Goal: Task Accomplishment & Management: Use online tool/utility

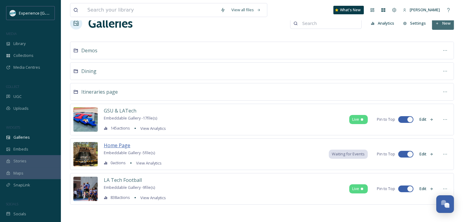
scroll to position [15, 0]
click at [120, 144] on span "Home Page" at bounding box center [117, 145] width 26 height 7
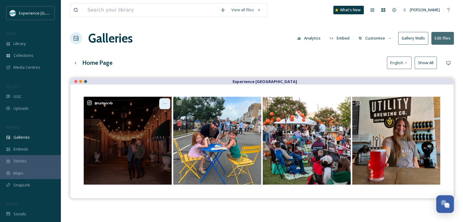
click at [164, 104] on icon at bounding box center [164, 103] width 5 height 5
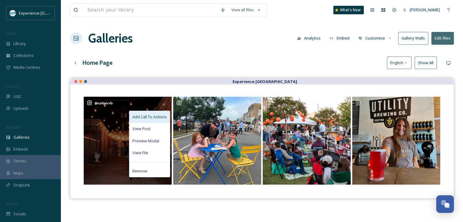
click at [155, 117] on span "Add Call To Actions" at bounding box center [149, 117] width 34 height 6
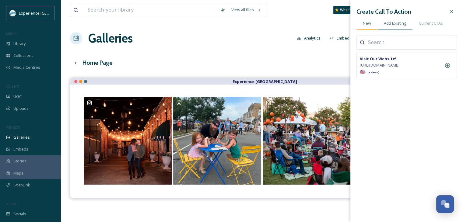
click at [370, 27] on div "New" at bounding box center [366, 23] width 21 height 12
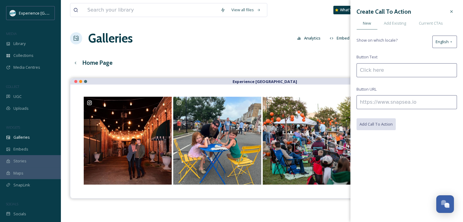
click at [388, 72] on input at bounding box center [406, 70] width 100 height 14
type input "G"
type input "Downtown Getaway"
click at [379, 99] on input at bounding box center [406, 102] width 100 height 14
paste input "[URL][DOMAIN_NAME]"
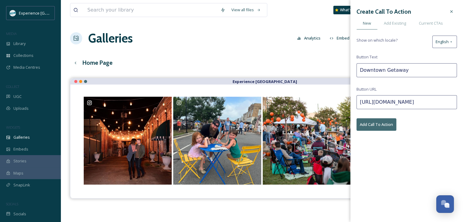
scroll to position [0, 57]
type input "[URL][DOMAIN_NAME]"
click at [382, 120] on button "Add Call To Action" at bounding box center [376, 124] width 40 height 12
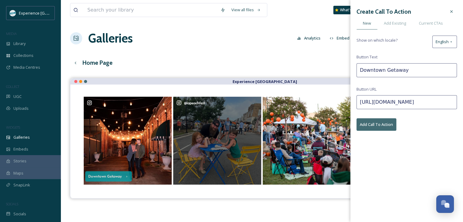
click at [243, 117] on div "@ lapeachfest" at bounding box center [217, 141] width 88 height 88
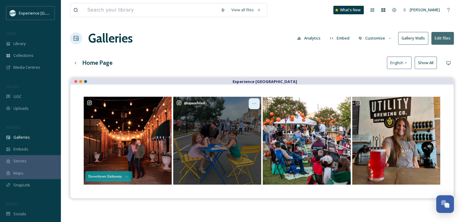
click at [254, 104] on icon at bounding box center [254, 103] width 5 height 5
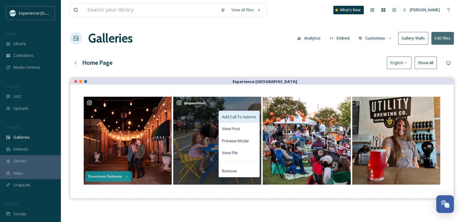
click at [246, 118] on span "Add Call To Actions" at bounding box center [239, 117] width 34 height 6
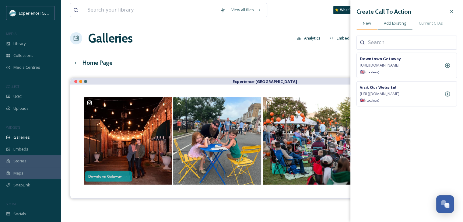
click at [367, 26] on div "New" at bounding box center [366, 23] width 21 height 12
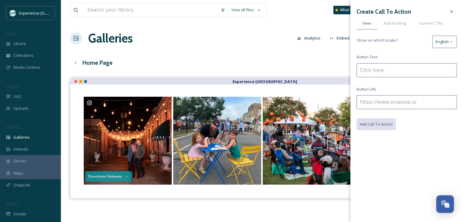
click at [386, 69] on input at bounding box center [406, 70] width 100 height 14
type input "Family Getaway"
click at [384, 106] on input at bounding box center [406, 102] width 100 height 14
paste input "[URL][DOMAIN_NAME]"
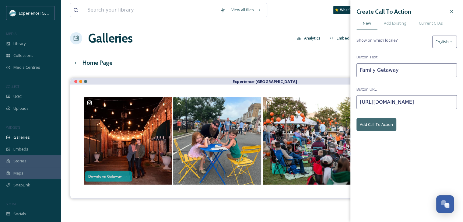
type input "[URL][DOMAIN_NAME]"
click at [385, 122] on button "Add Call To Action" at bounding box center [376, 124] width 40 height 12
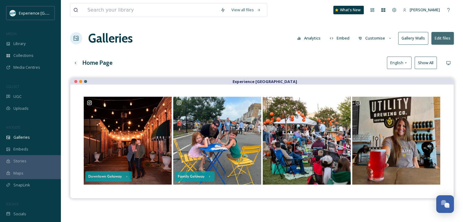
click at [326, 50] on div "View all files What's New [PERSON_NAME] Galleries Analytics Embed Customise Gal…" at bounding box center [262, 154] width 402 height 309
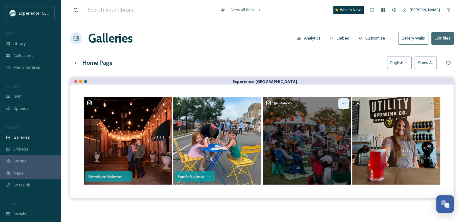
click at [341, 105] on div at bounding box center [343, 103] width 11 height 11
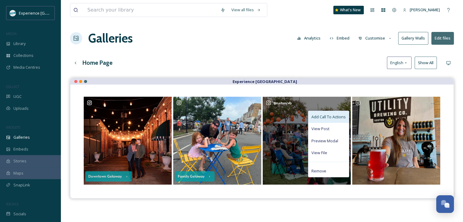
click at [326, 117] on span "Add Call To Actions" at bounding box center [328, 117] width 34 height 6
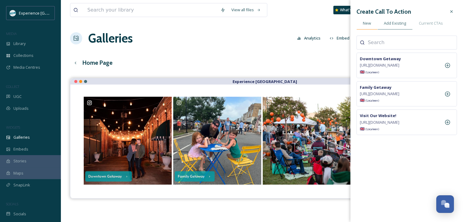
click at [364, 20] on span "New" at bounding box center [367, 23] width 8 height 6
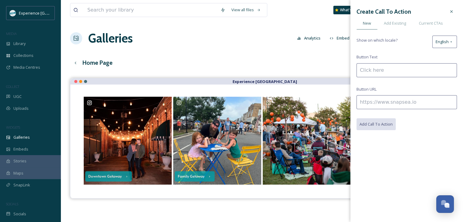
click at [383, 68] on input at bounding box center [406, 70] width 100 height 14
click at [372, 71] on input "View all Fall Events" at bounding box center [406, 70] width 100 height 14
type input "View all Fall Events"
click at [370, 102] on input at bounding box center [406, 102] width 100 height 14
paste input "[URL][DOMAIN_NAME]"
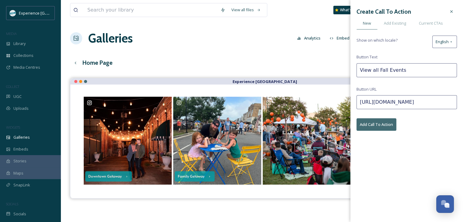
scroll to position [0, 25]
type input "[URL][DOMAIN_NAME]"
click at [377, 130] on div "Create Call To Action New Add Existing Current CTAs Show on which locale? Engli…" at bounding box center [406, 68] width 113 height 137
click at [373, 124] on button "Add Call To Action" at bounding box center [376, 124] width 40 height 12
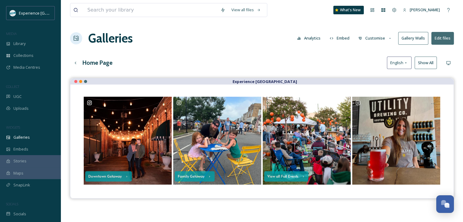
click at [292, 62] on div "Home Page English Show All" at bounding box center [262, 63] width 384 height 12
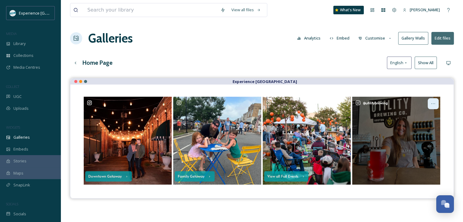
click at [434, 106] on div at bounding box center [433, 103] width 11 height 11
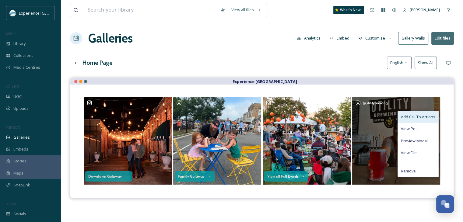
click at [412, 117] on span "Add Call To Actions" at bounding box center [418, 117] width 34 height 6
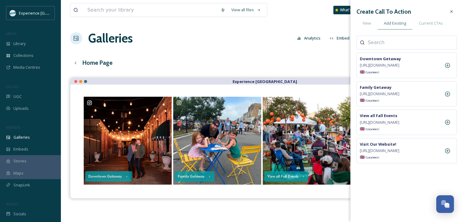
click at [385, 44] on input at bounding box center [398, 42] width 61 height 7
click at [360, 23] on div "New" at bounding box center [366, 23] width 21 height 12
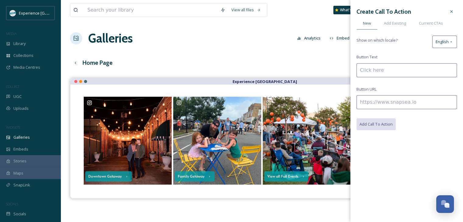
click at [386, 68] on input at bounding box center [406, 70] width 100 height 14
type input "Discover the best beers in [GEOGRAPHIC_DATA]"
click at [376, 97] on input at bounding box center [406, 102] width 100 height 14
paste input "[URL][DOMAIN_NAME]"
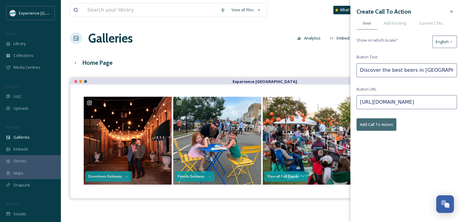
type input "[URL][DOMAIN_NAME]"
click at [385, 123] on button "Add Call To Action" at bounding box center [376, 124] width 40 height 12
click at [306, 64] on div "Home Page English Show All" at bounding box center [262, 63] width 384 height 12
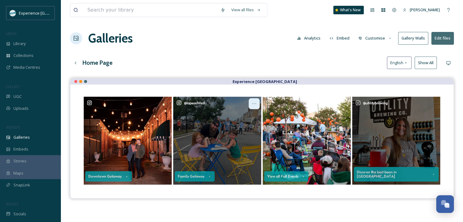
click at [252, 104] on icon at bounding box center [254, 103] width 5 height 5
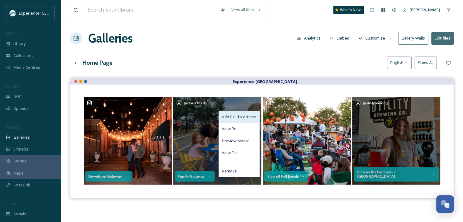
click at [244, 117] on span "Add Call To Actions" at bounding box center [239, 117] width 34 height 6
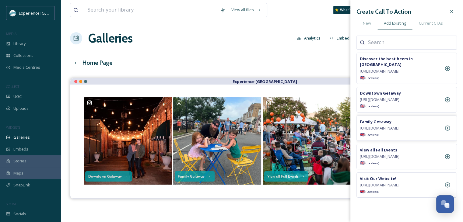
click at [399, 131] on span "[URL][DOMAIN_NAME]" at bounding box center [380, 128] width 40 height 6
click at [384, 124] on strong "Family Getaway" at bounding box center [376, 121] width 32 height 5
click at [386, 124] on strong "Family Getaway" at bounding box center [376, 121] width 32 height 5
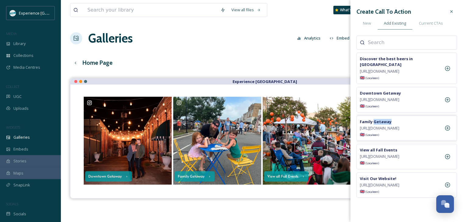
click at [386, 124] on strong "Family Getaway" at bounding box center [376, 121] width 32 height 5
click at [449, 131] on icon at bounding box center [447, 128] width 6 height 6
click at [371, 23] on div "New" at bounding box center [366, 23] width 21 height 12
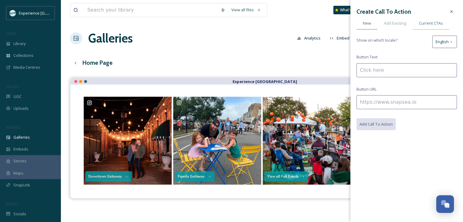
click at [419, 21] on span "Current CTAs" at bounding box center [431, 23] width 24 height 6
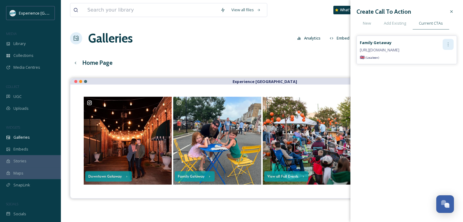
click at [449, 43] on icon at bounding box center [447, 44] width 5 height 5
click at [437, 56] on div "Edit" at bounding box center [435, 58] width 36 height 12
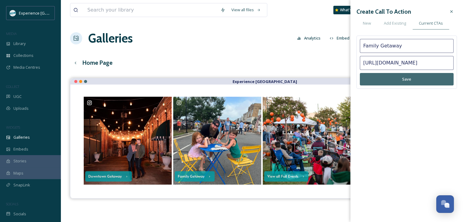
click at [364, 45] on input "Family Getaway" at bounding box center [407, 46] width 94 height 14
type input "Plan Your Next Family Getaway"
click at [386, 82] on button "Save" at bounding box center [407, 79] width 94 height 12
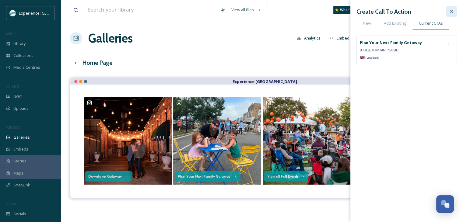
click at [454, 10] on div at bounding box center [451, 11] width 11 height 11
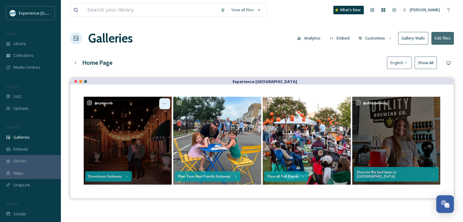
click at [163, 102] on icon at bounding box center [164, 103] width 5 height 5
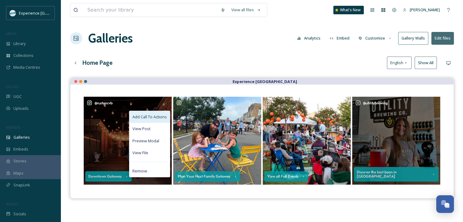
click at [150, 116] on span "Add Call To Actions" at bounding box center [149, 117] width 34 height 6
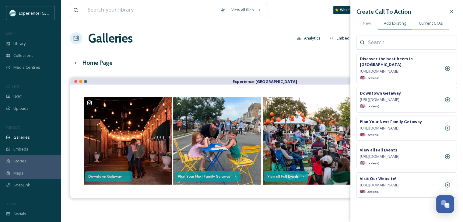
click at [423, 26] on div "Current CTAs" at bounding box center [430, 23] width 37 height 12
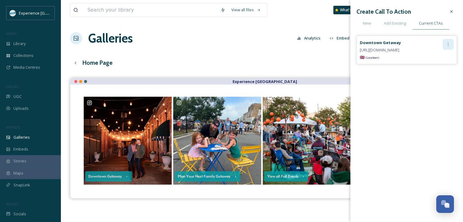
click at [450, 44] on icon at bounding box center [447, 44] width 5 height 5
click at [438, 56] on div "Edit" at bounding box center [435, 58] width 36 height 12
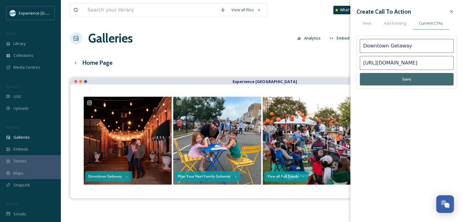
click at [363, 45] on input "Downtown Getaway" at bounding box center [407, 46] width 94 height 14
type input "Explore a Downtown Getaway"
click at [410, 77] on button "Save" at bounding box center [407, 79] width 94 height 12
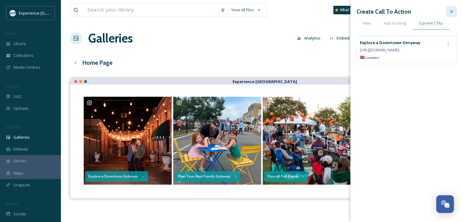
click at [448, 13] on div at bounding box center [451, 11] width 11 height 11
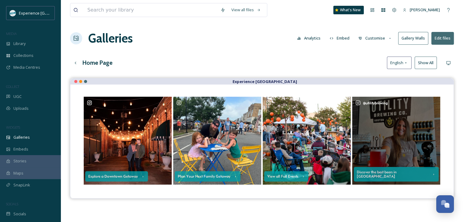
click at [419, 68] on button "Show All" at bounding box center [425, 63] width 22 height 12
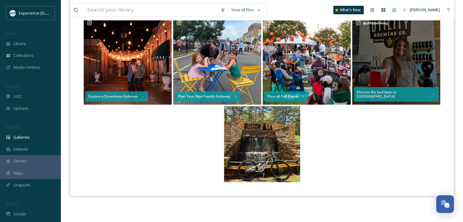
scroll to position [80, 0]
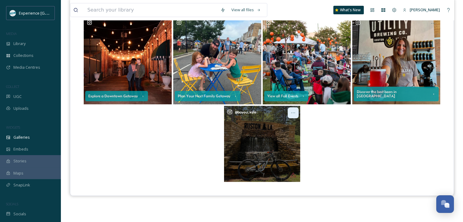
click at [292, 113] on icon at bounding box center [293, 112] width 5 height 5
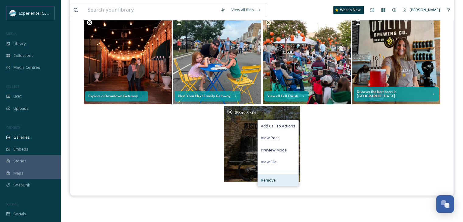
click at [276, 177] on div "Remove" at bounding box center [278, 180] width 40 height 12
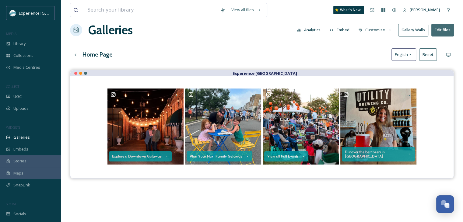
scroll to position [0, 0]
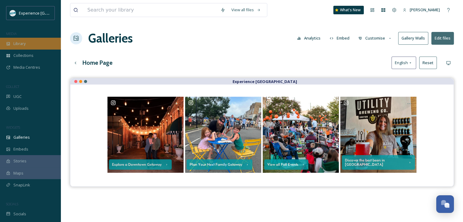
click at [26, 46] on span "Library" at bounding box center [19, 44] width 12 height 6
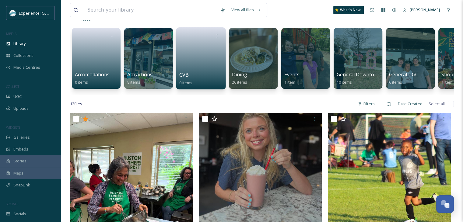
scroll to position [39, 0]
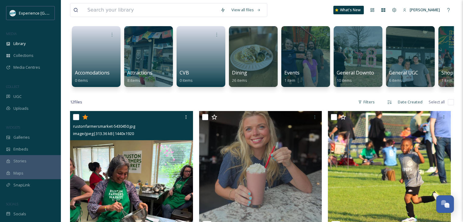
click at [86, 120] on icon at bounding box center [85, 116] width 6 height 5
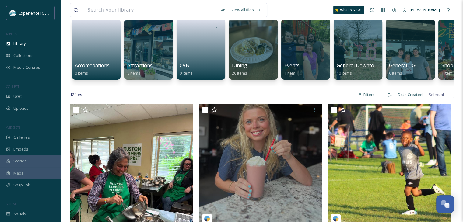
scroll to position [0, 0]
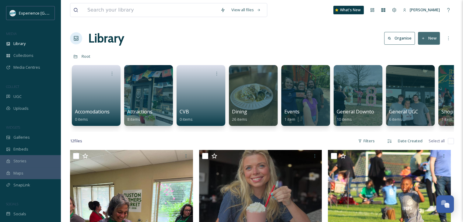
click at [426, 34] on button "New" at bounding box center [429, 38] width 22 height 12
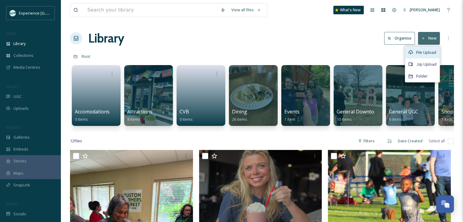
click at [421, 53] on span "File Upload" at bounding box center [426, 53] width 20 height 6
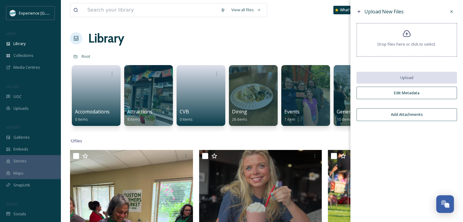
click at [402, 39] on div "Drop files here or click to select." at bounding box center [406, 39] width 100 height 33
click at [35, 95] on div "UGC" at bounding box center [30, 97] width 61 height 12
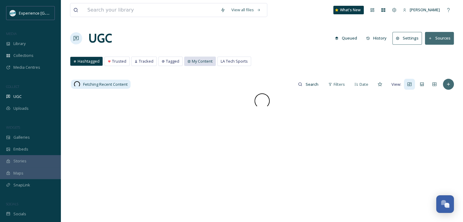
click at [204, 60] on span "My Content" at bounding box center [202, 61] width 21 height 6
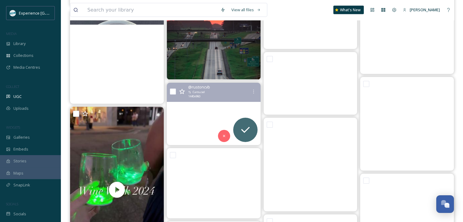
scroll to position [5972, 0]
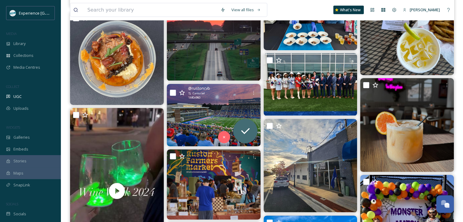
click at [171, 92] on input "checkbox" at bounding box center [173, 93] width 6 height 6
checkbox input "true"
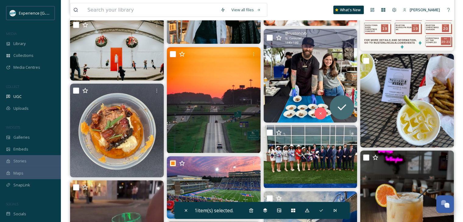
scroll to position [5965, 0]
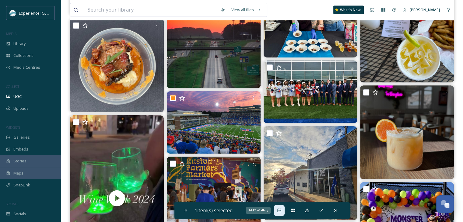
click at [281, 210] on icon at bounding box center [279, 210] width 4 height 4
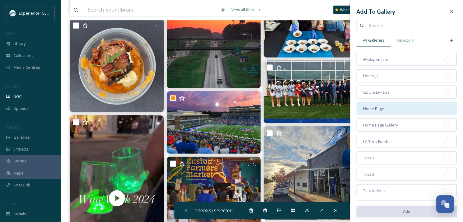
click at [382, 106] on span "Home Page" at bounding box center [373, 109] width 21 height 6
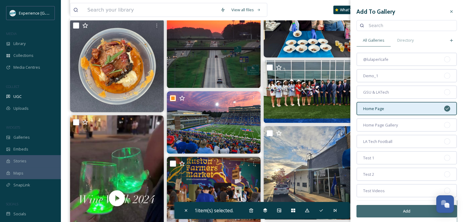
click at [377, 208] on button "Add" at bounding box center [406, 211] width 100 height 12
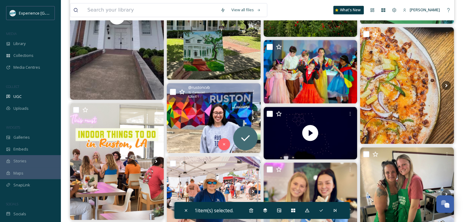
scroll to position [574, 0]
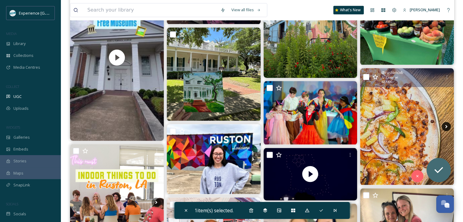
click at [443, 126] on icon at bounding box center [446, 126] width 9 height 9
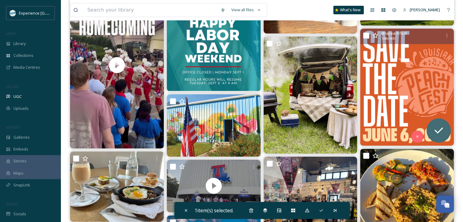
scroll to position [206, 0]
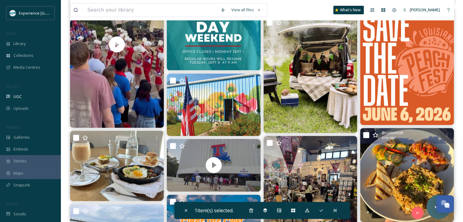
click at [365, 134] on input "checkbox" at bounding box center [366, 135] width 6 height 6
checkbox input "true"
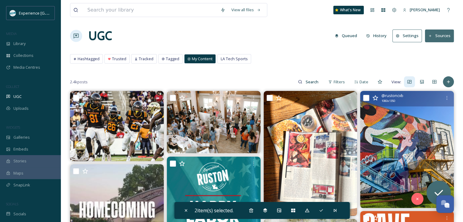
scroll to position [0, 0]
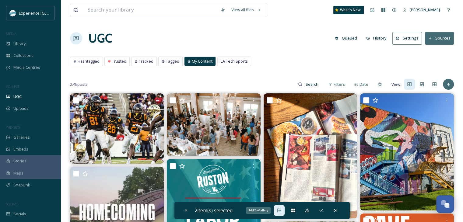
click at [280, 211] on icon at bounding box center [279, 210] width 5 height 5
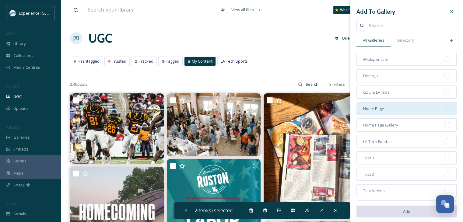
click at [381, 107] on span "Home Page" at bounding box center [373, 109] width 21 height 6
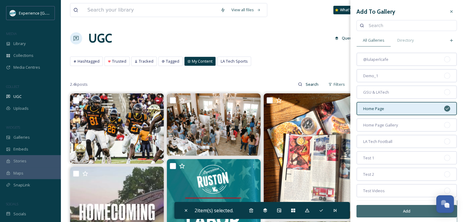
click at [383, 210] on button "Add" at bounding box center [406, 211] width 100 height 12
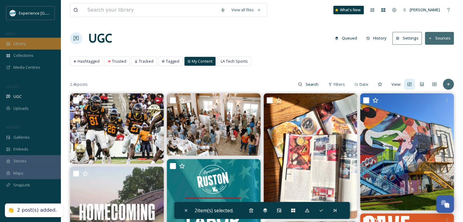
click at [28, 45] on div "Library" at bounding box center [30, 44] width 61 height 12
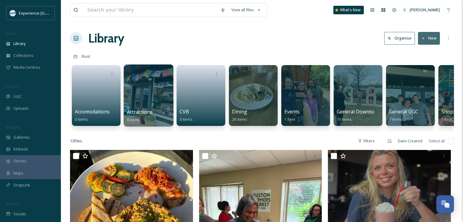
click at [154, 90] on div at bounding box center [149, 96] width 50 height 62
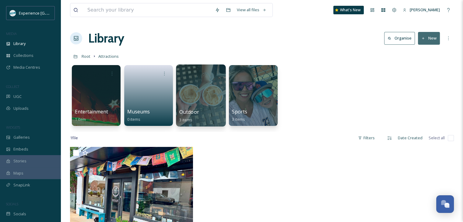
click at [198, 96] on div at bounding box center [201, 96] width 50 height 62
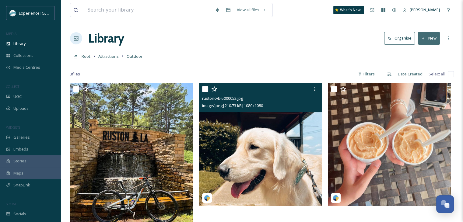
scroll to position [32, 0]
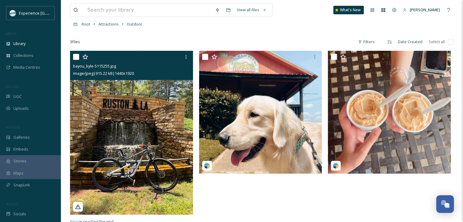
click at [71, 53] on div "bayou_kyle-5115255.jpg image/jpeg | 915.22 kB | 1440 x 1920" at bounding box center [131, 65] width 123 height 29
click at [75, 58] on input "checkbox" at bounding box center [76, 57] width 6 height 6
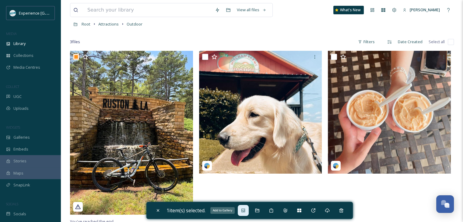
click at [245, 209] on icon at bounding box center [243, 210] width 5 height 5
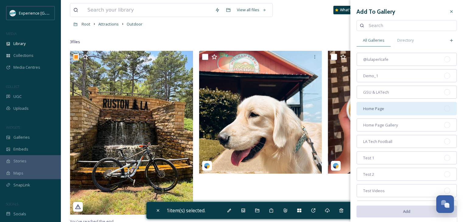
click at [404, 106] on div "Home Page" at bounding box center [406, 108] width 100 height 13
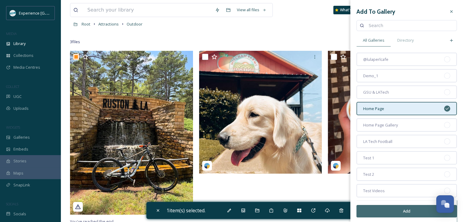
click at [396, 211] on button "Add" at bounding box center [406, 211] width 100 height 12
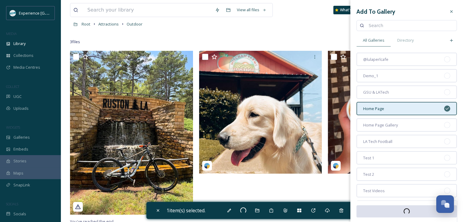
checkbox input "false"
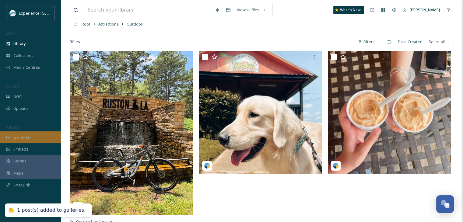
click at [32, 139] on div "Galleries" at bounding box center [30, 137] width 61 height 12
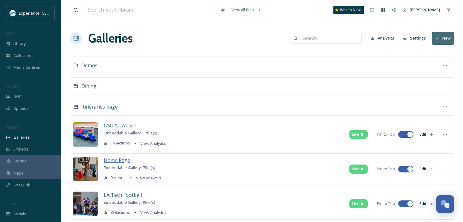
click at [124, 160] on span "Home Page" at bounding box center [117, 160] width 26 height 7
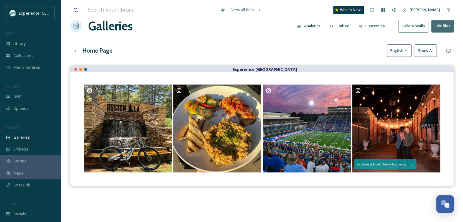
scroll to position [18, 0]
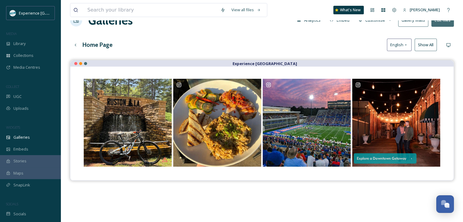
click at [417, 47] on button "Show All" at bounding box center [425, 45] width 22 height 12
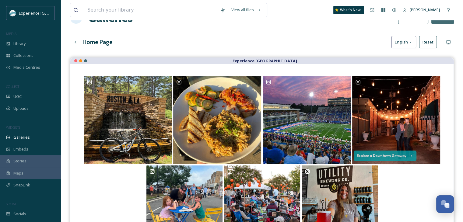
scroll to position [19, 0]
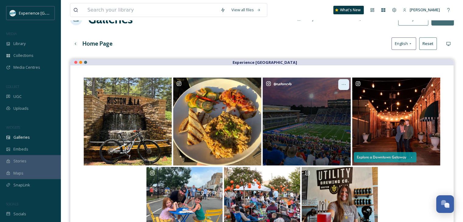
click at [343, 82] on icon at bounding box center [343, 84] width 5 height 5
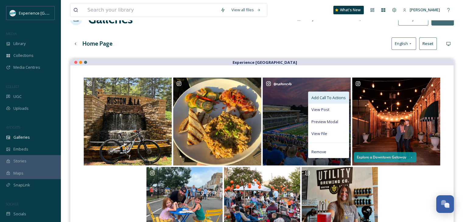
click at [326, 100] on span "Add Call To Actions" at bounding box center [328, 98] width 34 height 6
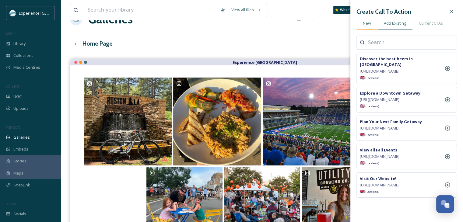
click at [370, 24] on span "New" at bounding box center [367, 23] width 8 height 6
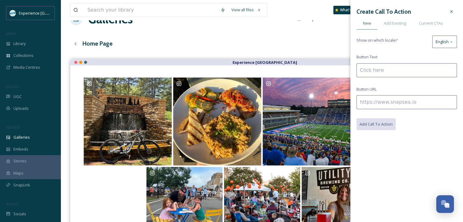
click at [382, 67] on input at bounding box center [406, 70] width 100 height 14
type input "LA Tech Homecoming: Plan Your Trip Back to [GEOGRAPHIC_DATA]"
click at [383, 99] on input at bounding box center [406, 102] width 100 height 14
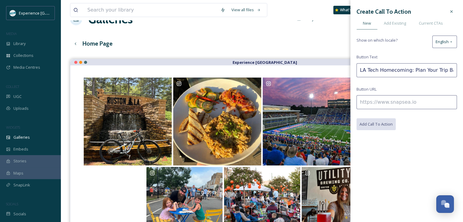
paste input "[URL][DOMAIN_NAME][US_STATE]"
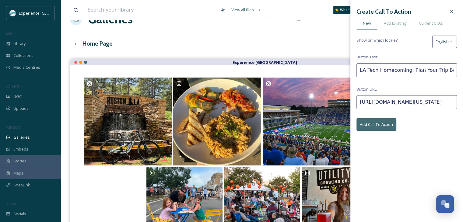
type input "[URL][DOMAIN_NAME][US_STATE]"
click at [383, 123] on button "Add Call To Action" at bounding box center [376, 124] width 40 height 12
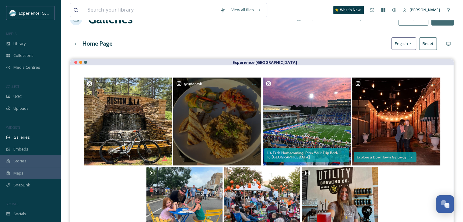
click at [250, 98] on div "@ rustoncvb" at bounding box center [217, 122] width 88 height 88
click at [254, 83] on icon at bounding box center [254, 84] width 5 height 5
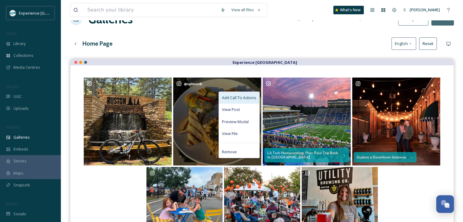
click at [243, 98] on span "Add Call To Actions" at bounding box center [239, 98] width 34 height 6
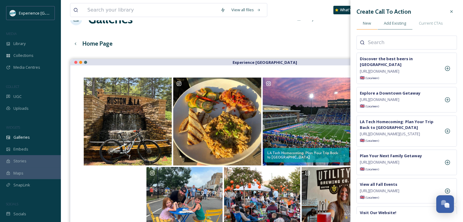
click at [371, 23] on div "New" at bounding box center [366, 23] width 21 height 12
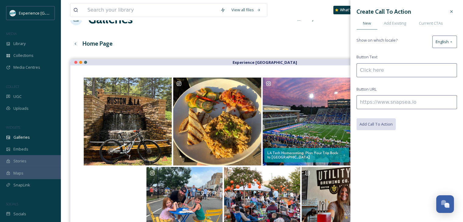
click at [385, 72] on input at bounding box center [406, 70] width 100 height 14
type input "T"
type input "[PERSON_NAME]'s Ultimate Foodie's Guide"
click at [377, 102] on input at bounding box center [406, 102] width 100 height 14
paste input "[URL][DOMAIN_NAME]"
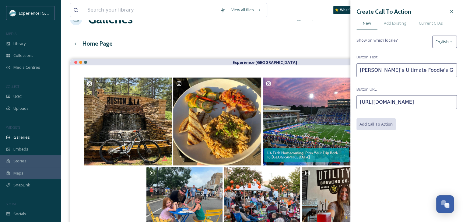
scroll to position [0, 37]
type input "[URL][DOMAIN_NAME]"
click at [371, 123] on button "Add Call To Action" at bounding box center [376, 124] width 40 height 12
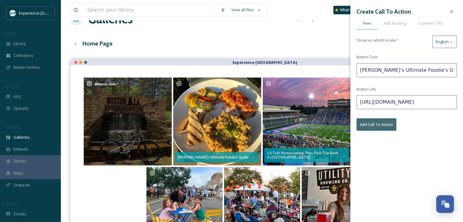
click at [156, 100] on div "@ bayou_kyle" at bounding box center [128, 122] width 88 height 88
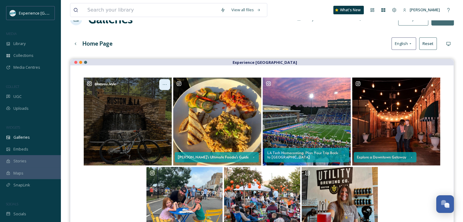
click at [166, 83] on icon at bounding box center [164, 84] width 5 height 5
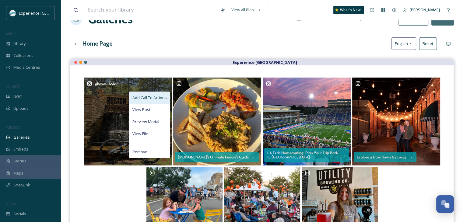
click at [158, 99] on span "Add Call To Actions" at bounding box center [149, 98] width 34 height 6
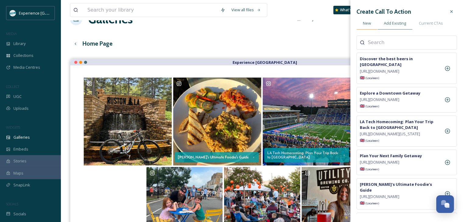
click at [372, 22] on div "New" at bounding box center [366, 23] width 21 height 12
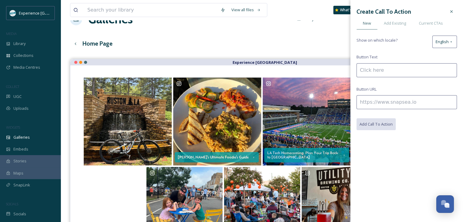
click at [387, 68] on input at bounding box center [406, 70] width 100 height 14
click at [373, 70] on input "Plan your next outdoor adventure" at bounding box center [406, 70] width 100 height 14
click at [384, 71] on input "Plan Your next outdoor adventure" at bounding box center [406, 70] width 100 height 14
click at [396, 72] on input "Plan Your Next outdoor adventure" at bounding box center [406, 70] width 100 height 14
click at [414, 70] on input "Plan Your Next Outdoor adventure" at bounding box center [406, 70] width 100 height 14
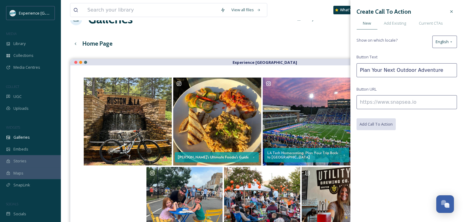
type input "Plan Your Next Outdoor Adventure"
click at [374, 99] on input at bounding box center [406, 102] width 100 height 14
paste input "[URL][DOMAIN_NAME]"
type input "[URL][DOMAIN_NAME]"
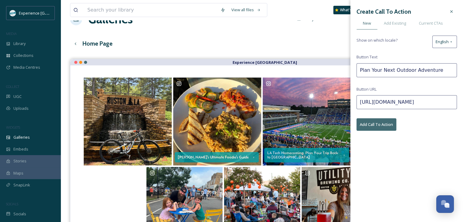
click at [377, 124] on button "Add Call To Action" at bounding box center [376, 124] width 40 height 12
click at [451, 9] on div at bounding box center [451, 11] width 11 height 11
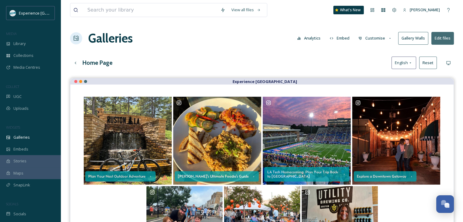
click at [389, 34] on button "Customise" at bounding box center [375, 38] width 40 height 12
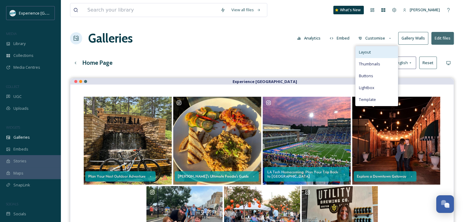
click at [375, 50] on div "Layout" at bounding box center [376, 52] width 42 height 12
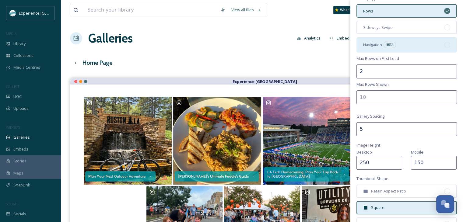
scroll to position [62, 0]
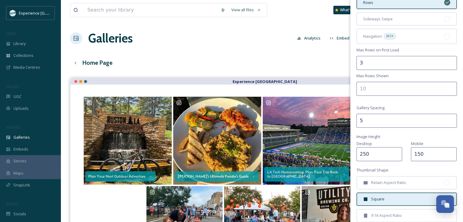
type input "3"
click at [448, 59] on input "3" at bounding box center [406, 63] width 100 height 14
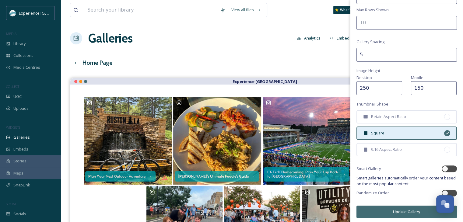
scroll to position [128, 0]
click at [401, 208] on button "Update Gallery" at bounding box center [406, 212] width 100 height 12
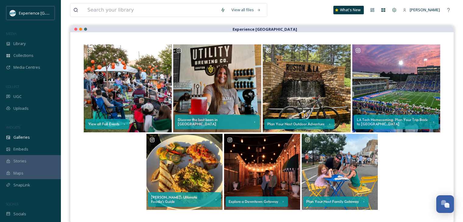
scroll to position [54, 0]
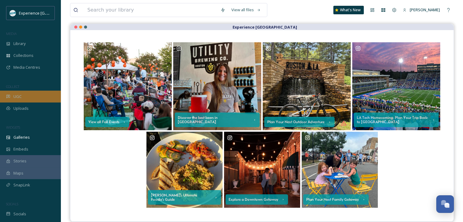
click at [25, 96] on div "UGC" at bounding box center [30, 97] width 61 height 12
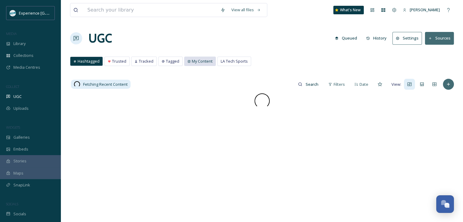
click at [203, 63] on span "My Content" at bounding box center [202, 61] width 21 height 6
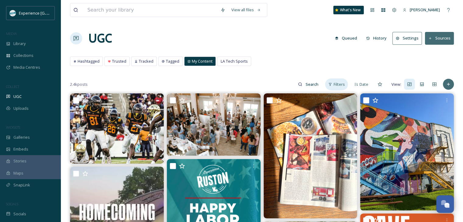
click at [342, 86] on span "Filters" at bounding box center [338, 85] width 11 height 6
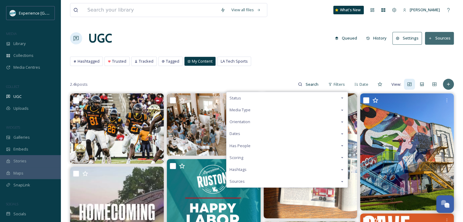
click at [275, 181] on div "Sources" at bounding box center [286, 182] width 121 height 12
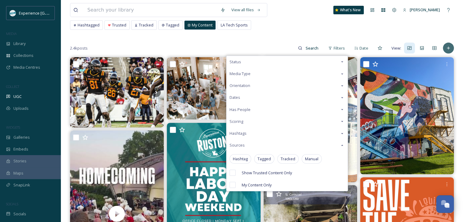
scroll to position [6, 0]
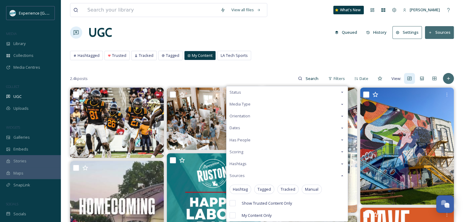
click at [255, 173] on div "Sources" at bounding box center [286, 176] width 121 height 12
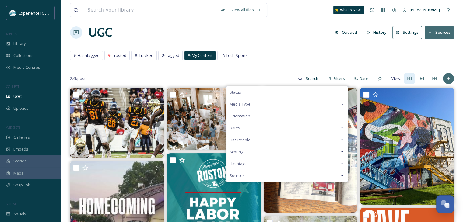
click at [273, 89] on div "Status" at bounding box center [286, 92] width 121 height 12
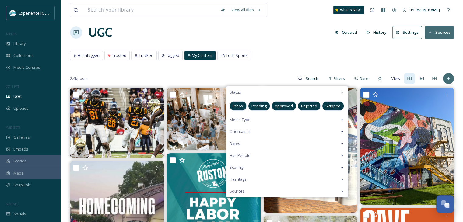
click at [273, 89] on div "Status" at bounding box center [286, 92] width 121 height 12
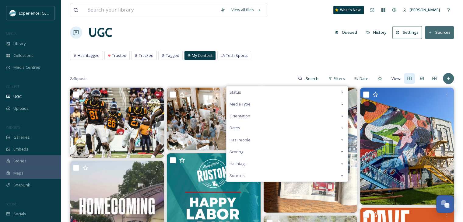
click at [274, 105] on div "Media Type" at bounding box center [286, 104] width 121 height 12
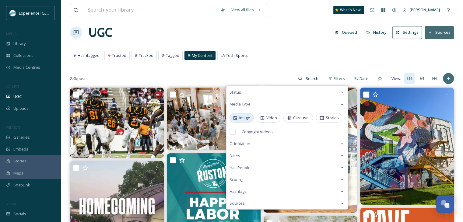
click at [247, 119] on span "Image" at bounding box center [244, 118] width 11 height 6
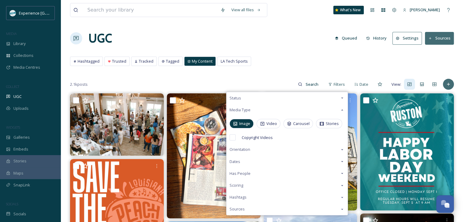
click at [249, 163] on div "Dates" at bounding box center [286, 162] width 121 height 12
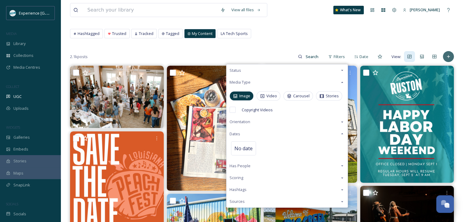
scroll to position [28, 0]
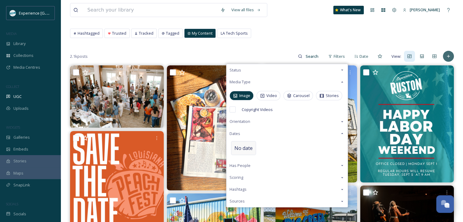
click at [247, 148] on span "No date" at bounding box center [243, 148] width 18 height 7
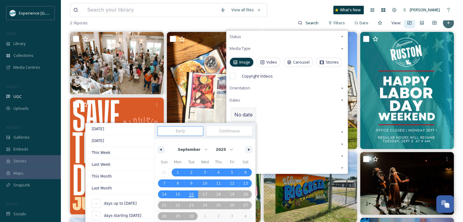
scroll to position [64, 0]
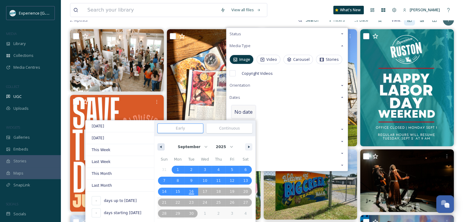
click at [163, 146] on button "button" at bounding box center [160, 146] width 7 height 7
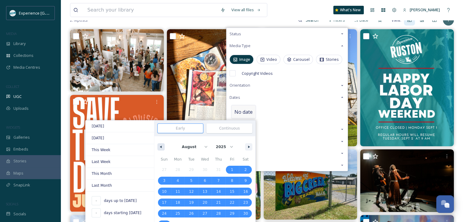
click at [163, 146] on button "button" at bounding box center [160, 146] width 7 height 7
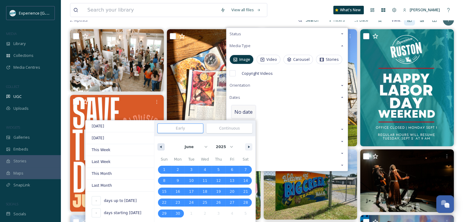
click at [162, 145] on button "button" at bounding box center [160, 146] width 7 height 7
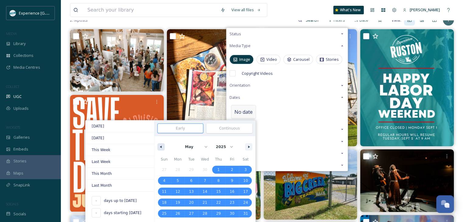
click at [162, 145] on button "button" at bounding box center [160, 146] width 7 height 7
select select "1"
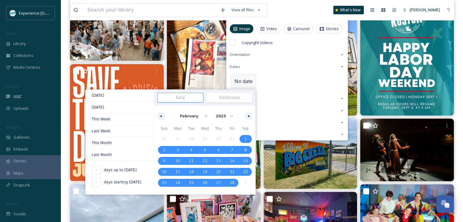
scroll to position [97, 0]
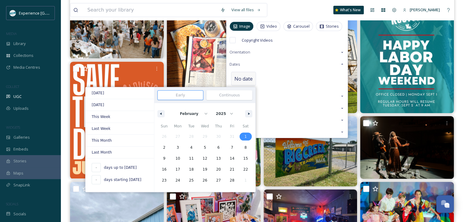
click at [242, 138] on span "1" at bounding box center [246, 137] width 14 height 8
type input "[DATE]"
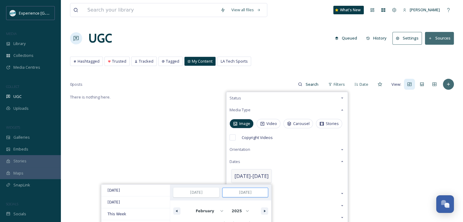
scroll to position [93, 0]
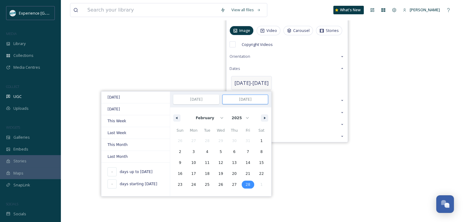
click at [246, 185] on span "28" at bounding box center [248, 184] width 5 height 11
type input "[DATE]"
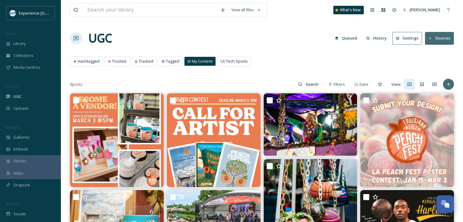
click at [290, 71] on div "View all files What's New [PERSON_NAME] UGC Queued History Settings Sources Has…" at bounding box center [262, 158] width 402 height 316
click at [333, 86] on div "Filters" at bounding box center [336, 85] width 23 height 12
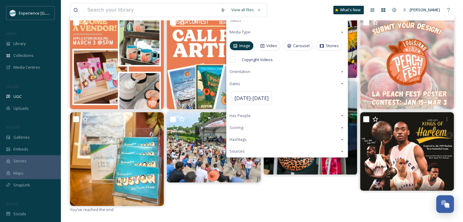
scroll to position [47, 0]
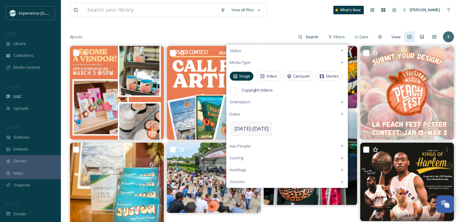
click at [244, 132] on div "[DATE] - [DATE]" at bounding box center [251, 129] width 41 height 14
select select "1"
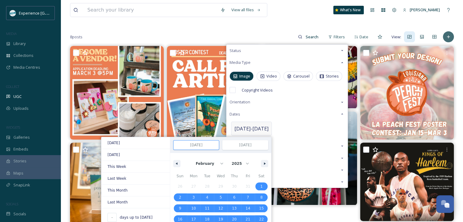
click at [187, 162] on span "January February March April May June July August September October November [D…" at bounding box center [220, 164] width 74 height 12
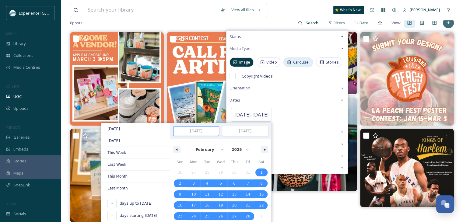
scroll to position [47, 0]
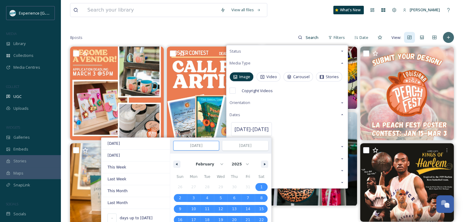
click at [246, 75] on span "Image" at bounding box center [244, 77] width 11 height 6
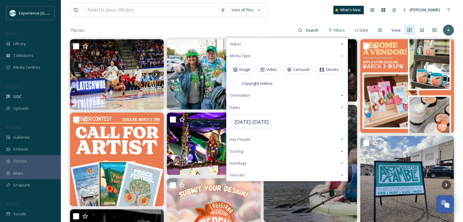
scroll to position [52, 0]
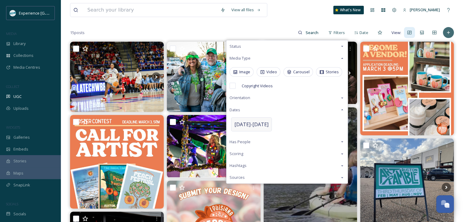
click at [260, 121] on span "[DATE] - [DATE]" at bounding box center [251, 124] width 34 height 7
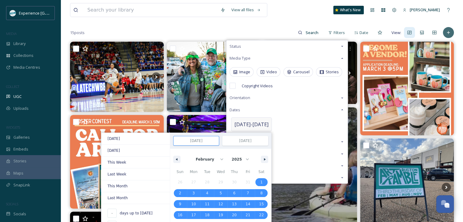
click at [264, 154] on div "January February March April May June July August September October November [D…" at bounding box center [220, 158] width 101 height 18
click at [264, 158] on icon "button" at bounding box center [265, 159] width 3 height 2
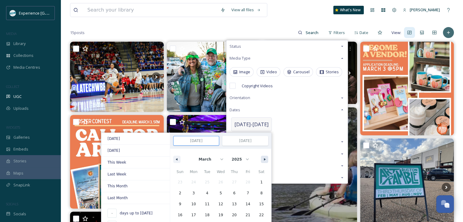
click at [264, 158] on icon "button" at bounding box center [265, 159] width 3 height 2
select select "6"
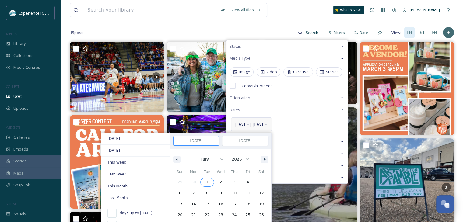
click at [207, 180] on span "1" at bounding box center [207, 182] width 14 height 8
type input "[DATE]"
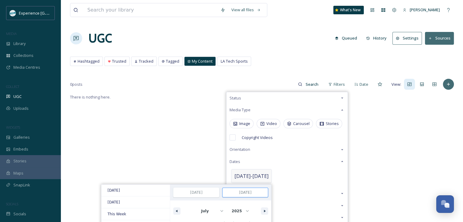
scroll to position [55, 0]
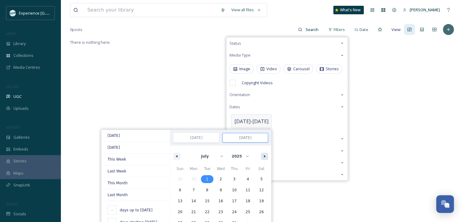
click at [261, 155] on button "button" at bounding box center [264, 156] width 7 height 7
select select "7"
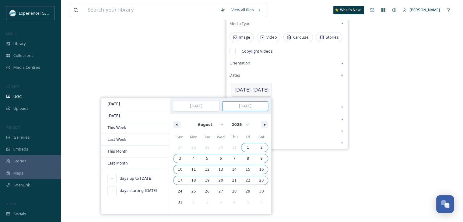
scroll to position [89, 0]
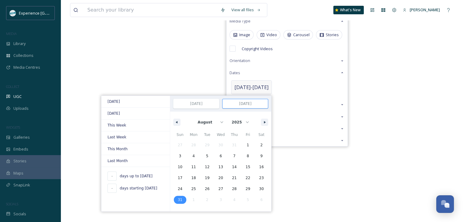
type input "[DATE]"
select select "6"
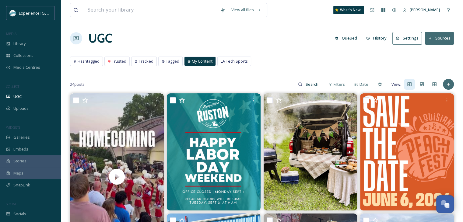
click at [319, 61] on div "Hashtagged Trusted Tracked Tagged My Content LA Tech Sports Hashtagged Trusted …" at bounding box center [262, 63] width 384 height 12
click at [447, 84] on icon at bounding box center [448, 84] width 5 height 5
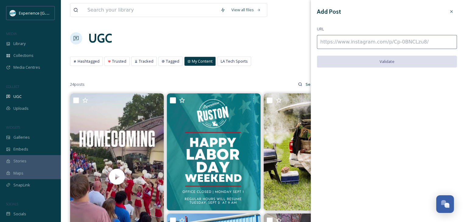
click at [379, 40] on input at bounding box center [387, 42] width 140 height 14
paste input "[URL][DOMAIN_NAME]"
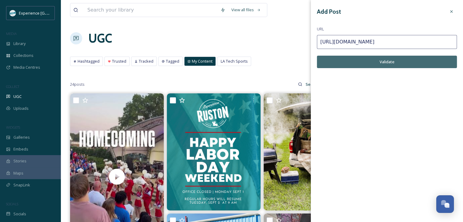
type input "[URL][DOMAIN_NAME]"
click at [382, 61] on button "Validate" at bounding box center [387, 62] width 140 height 12
click at [392, 62] on button "Add Post" at bounding box center [387, 62] width 140 height 12
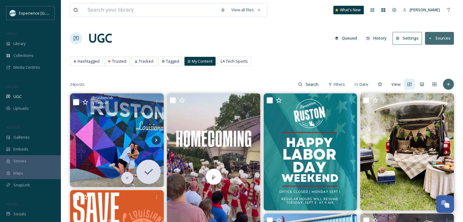
click at [77, 102] on input "checkbox" at bounding box center [76, 102] width 6 height 6
checkbox input "true"
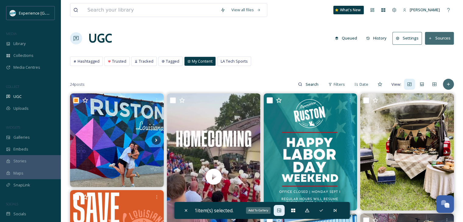
click at [277, 211] on icon at bounding box center [279, 210] width 5 height 5
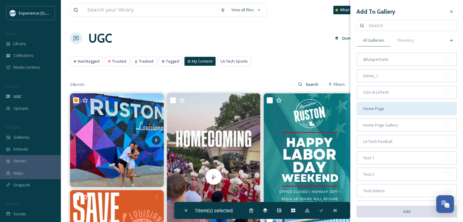
click at [391, 104] on div "Home Page" at bounding box center [406, 108] width 100 height 13
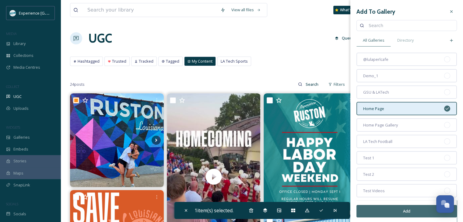
click at [399, 213] on button "Add" at bounding box center [406, 211] width 100 height 12
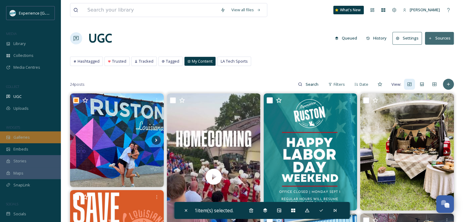
click at [35, 136] on div "Galleries" at bounding box center [30, 137] width 61 height 12
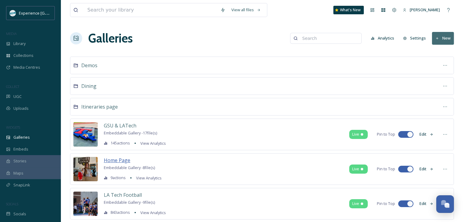
click at [124, 157] on span "Home Page" at bounding box center [117, 160] width 26 height 7
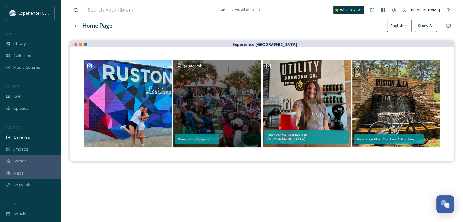
scroll to position [37, 0]
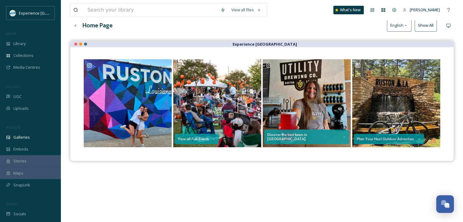
click at [422, 24] on button "Show All" at bounding box center [425, 25] width 22 height 12
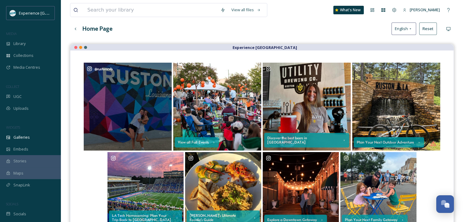
scroll to position [29, 0]
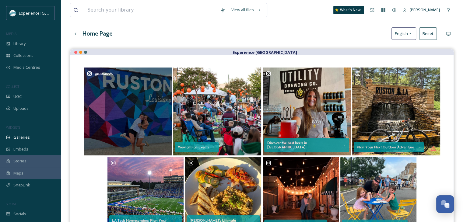
click at [152, 110] on div "@ rustoncvb" at bounding box center [128, 112] width 88 height 88
click at [167, 72] on div at bounding box center [164, 74] width 11 height 11
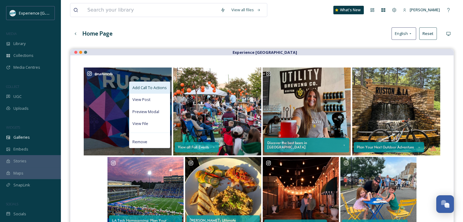
click at [160, 86] on span "Add Call To Actions" at bounding box center [149, 88] width 34 height 6
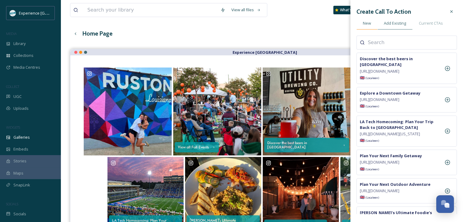
click at [363, 25] on span "New" at bounding box center [367, 23] width 8 height 6
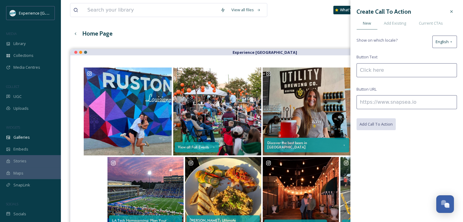
click at [380, 72] on input at bounding box center [406, 70] width 100 height 14
type input "Experience A Girl's Getaway in [GEOGRAPHIC_DATA]"
click at [365, 100] on input at bounding box center [406, 102] width 100 height 14
paste input "[URL][DOMAIN_NAME]"
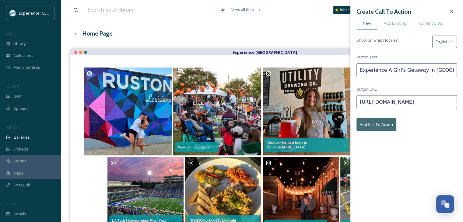
scroll to position [0, 35]
type input "[URL][DOMAIN_NAME]"
click at [375, 127] on button "Add Call To Action" at bounding box center [376, 124] width 40 height 12
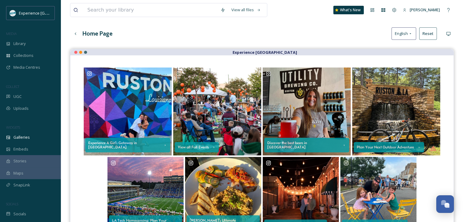
click at [306, 39] on div "Home Page English Reset" at bounding box center [262, 33] width 384 height 12
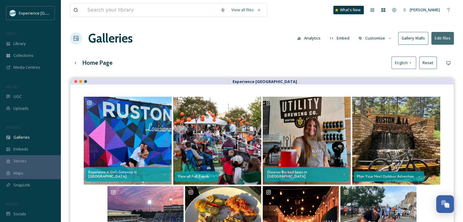
click at [380, 40] on button "Customise" at bounding box center [375, 38] width 40 height 12
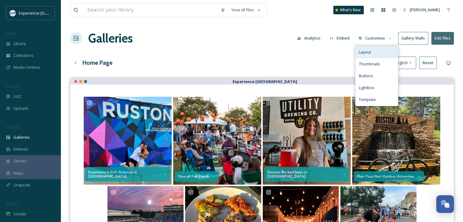
click at [379, 55] on div "Layout" at bounding box center [376, 52] width 42 height 12
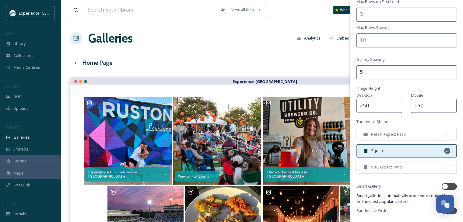
scroll to position [111, 0]
click at [394, 144] on div "Square" at bounding box center [406, 149] width 100 height 13
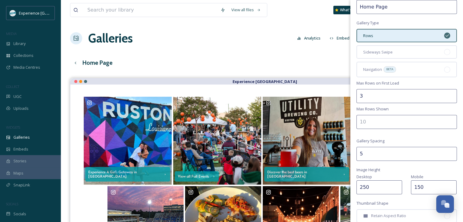
scroll to position [29, 0]
click at [444, 68] on div at bounding box center [447, 69] width 6 height 6
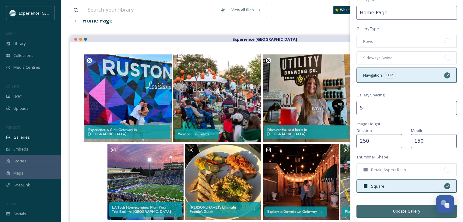
scroll to position [43, 0]
click at [402, 211] on button "Update Gallery" at bounding box center [406, 211] width 100 height 12
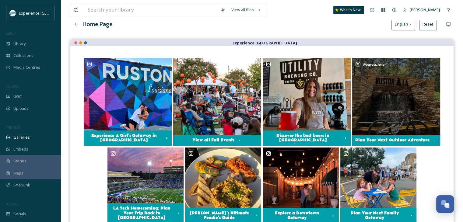
scroll to position [0, 0]
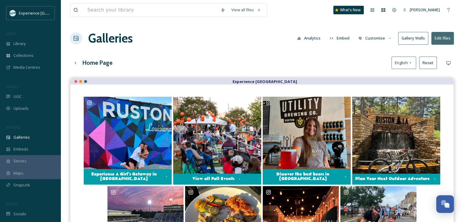
click at [386, 37] on button "Customise" at bounding box center [375, 38] width 40 height 12
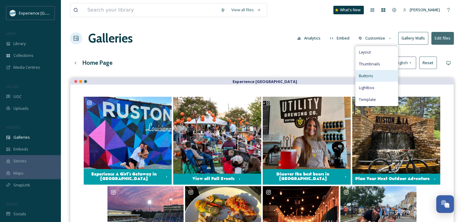
click at [373, 71] on div "Buttons" at bounding box center [376, 76] width 42 height 12
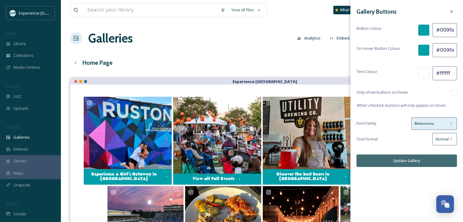
click at [438, 127] on div "Belanosima" at bounding box center [434, 123] width 46 height 12
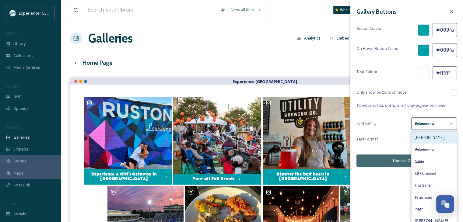
click at [436, 136] on div "[PERSON_NAME]" at bounding box center [433, 138] width 45 height 12
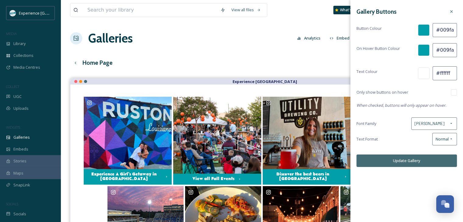
click at [414, 159] on button "Update Gallery" at bounding box center [406, 161] width 100 height 12
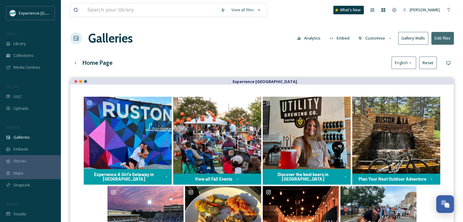
click at [377, 39] on button "Customise" at bounding box center [375, 38] width 40 height 12
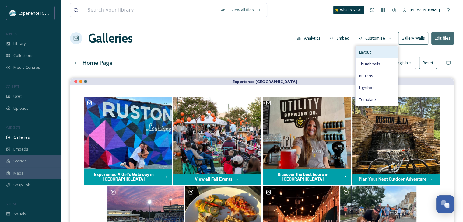
click at [368, 49] on span "Layout" at bounding box center [364, 52] width 12 height 6
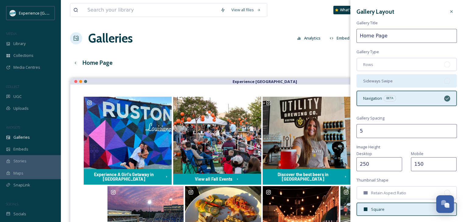
click at [409, 79] on div "Sideways Swipe" at bounding box center [406, 80] width 100 height 13
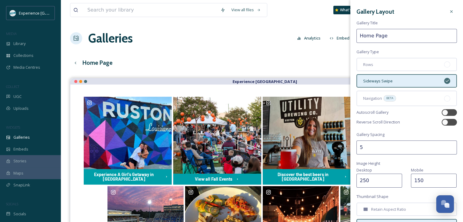
scroll to position [93, 0]
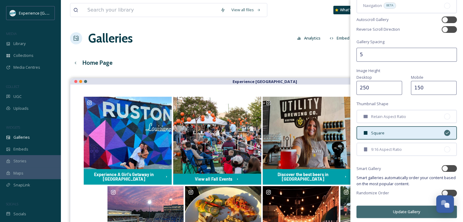
click at [401, 207] on button "Update Gallery" at bounding box center [406, 212] width 100 height 12
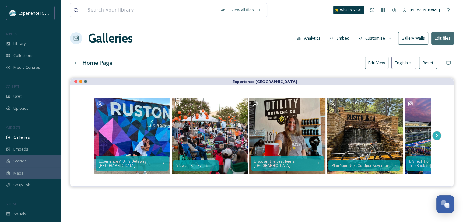
click at [377, 43] on button "Customise" at bounding box center [375, 38] width 40 height 12
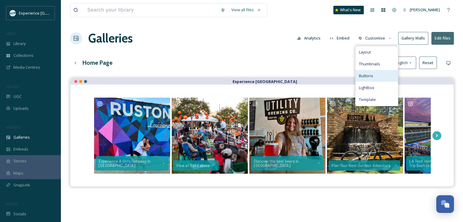
click at [375, 76] on div "Buttons" at bounding box center [376, 76] width 42 height 12
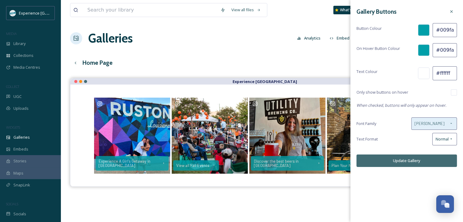
click at [425, 123] on span "[PERSON_NAME]" at bounding box center [429, 124] width 30 height 6
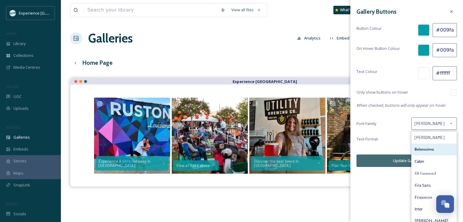
click at [427, 148] on span "Belanosima" at bounding box center [423, 150] width 19 height 6
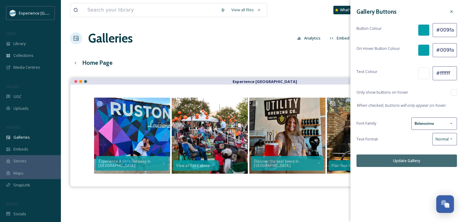
click at [417, 159] on button "Update Gallery" at bounding box center [406, 161] width 100 height 12
